Goal: Check status: Check status

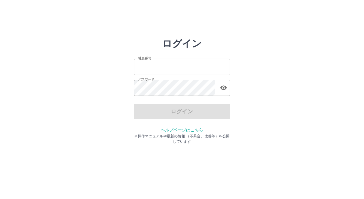
type input "*******"
click at [150, 114] on div "ログイン" at bounding box center [182, 111] width 96 height 15
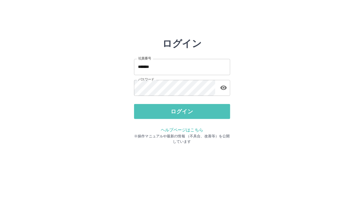
click at [150, 114] on button "ログイン" at bounding box center [182, 111] width 96 height 15
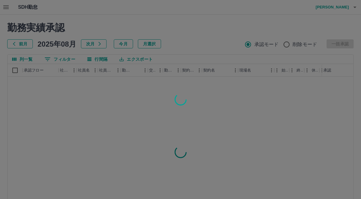
click at [7, 10] on div at bounding box center [180, 99] width 361 height 199
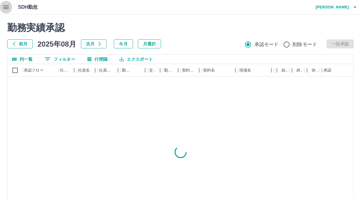
click at [7, 10] on icon "button" at bounding box center [5, 7] width 7 height 7
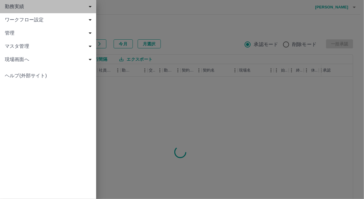
click at [12, 10] on div "勤務実績" at bounding box center [48, 6] width 96 height 13
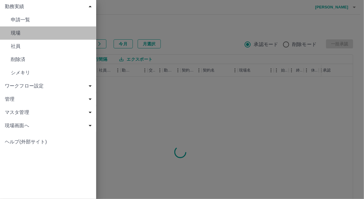
click at [17, 31] on span "現場" at bounding box center [51, 32] width 81 height 7
